Goal: Task Accomplishment & Management: Manage account settings

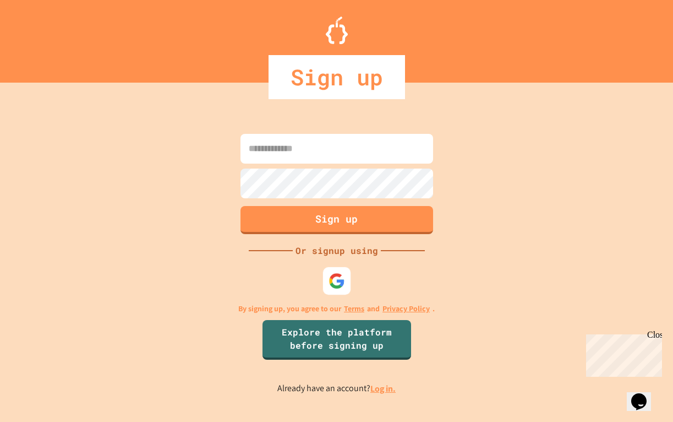
click at [339, 277] on img at bounding box center [336, 281] width 17 height 17
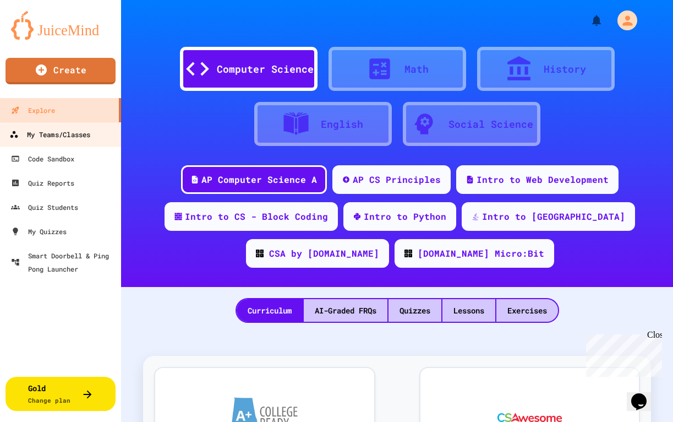
click at [69, 134] on div "My Teams/Classes" at bounding box center [49, 135] width 81 height 14
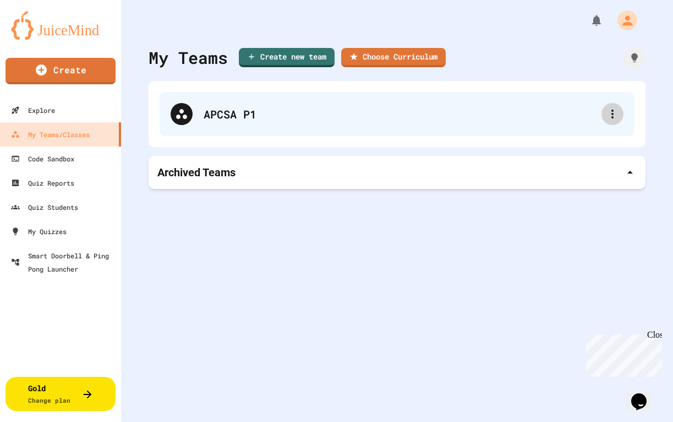
click at [611, 114] on icon at bounding box center [612, 113] width 13 height 13
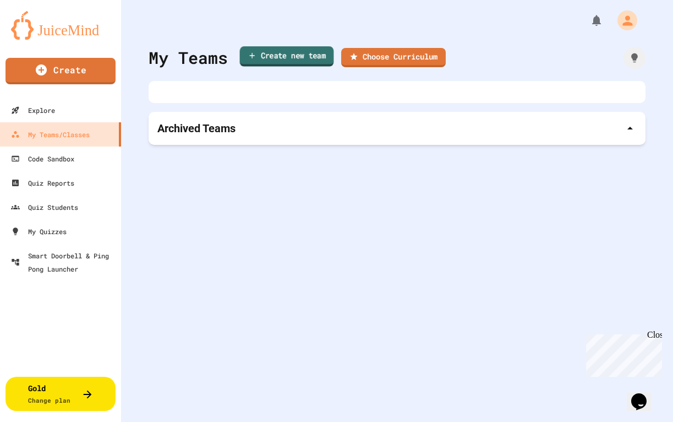
click at [297, 58] on link "Create new team" at bounding box center [287, 56] width 94 height 20
type input "********"
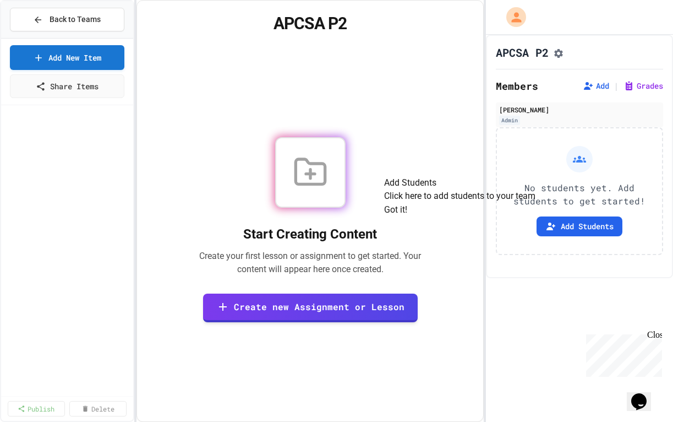
click at [407, 216] on button "Got it!" at bounding box center [395, 209] width 23 height 13
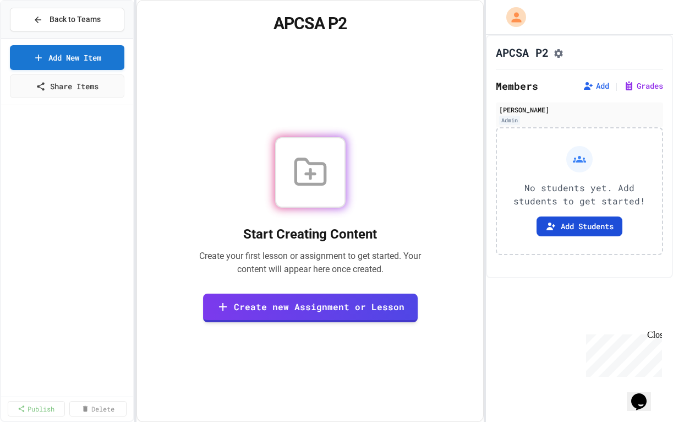
click at [584, 231] on button "Add Students" at bounding box center [580, 226] width 86 height 20
click at [579, 225] on button "Add Students" at bounding box center [580, 226] width 86 height 20
